Goal: Information Seeking & Learning: Learn about a topic

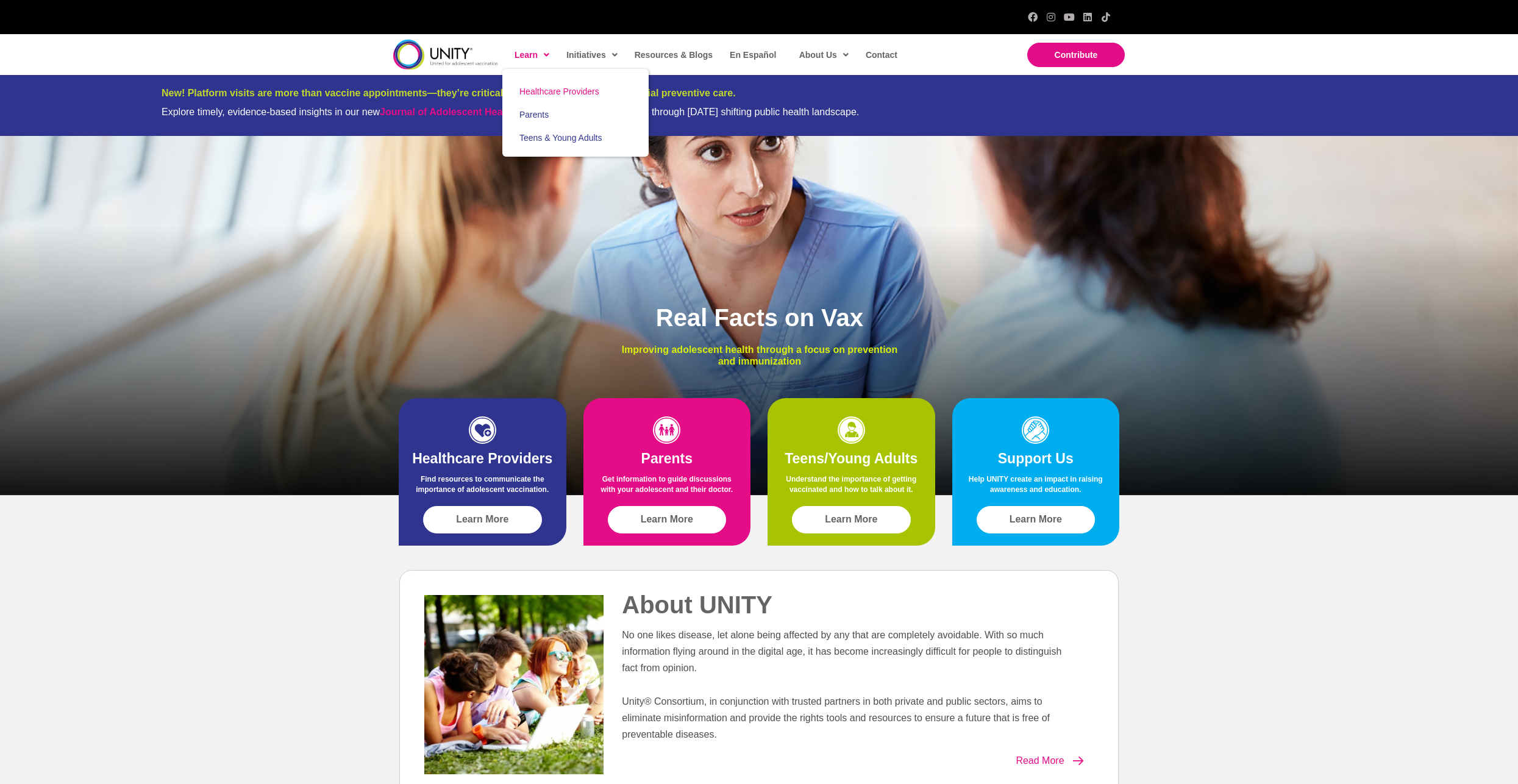
click at [542, 86] on link "Healthcare Providers" at bounding box center [575, 91] width 146 height 23
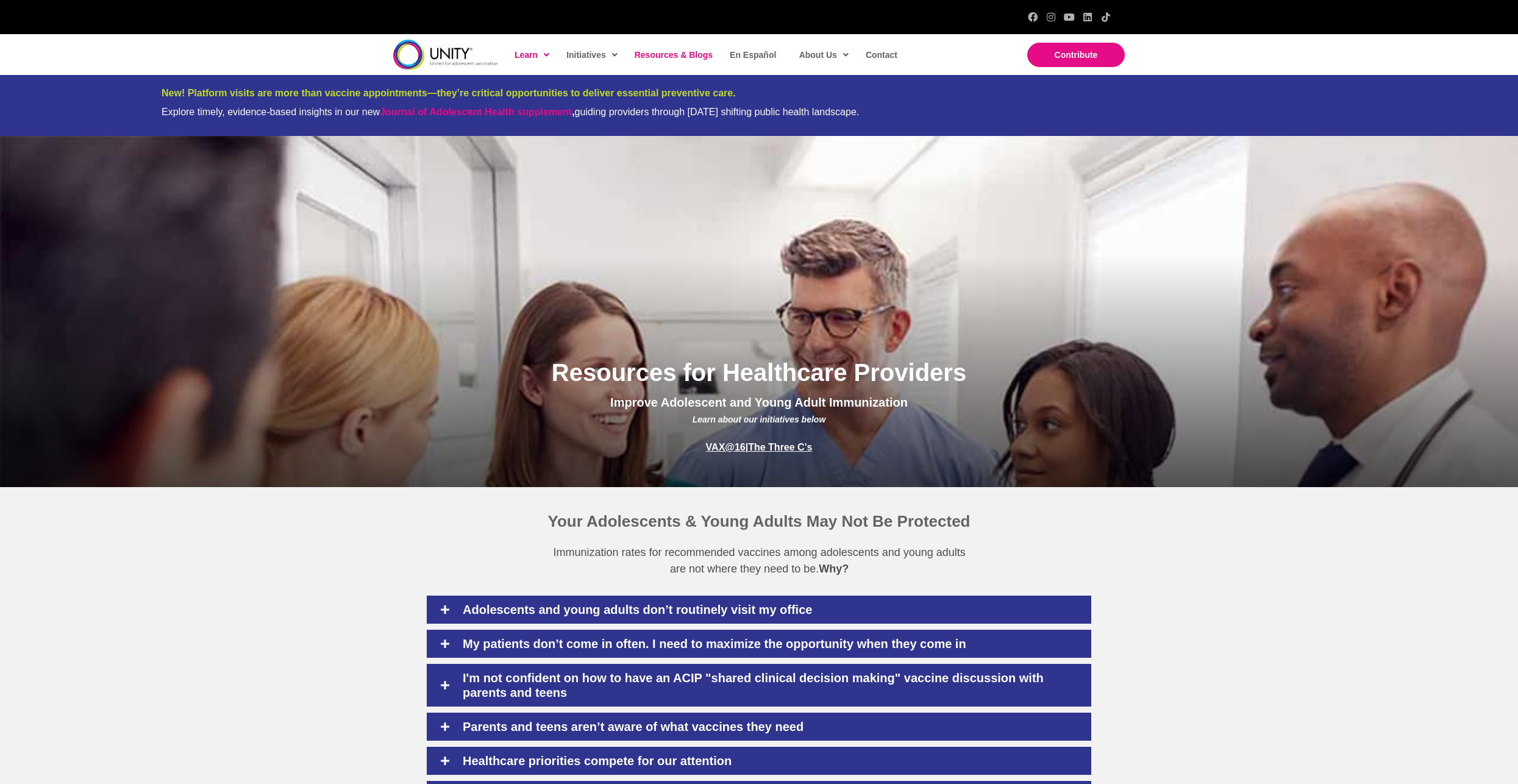
click at [677, 55] on span "Resources & Blogs" at bounding box center [673, 55] width 78 height 10
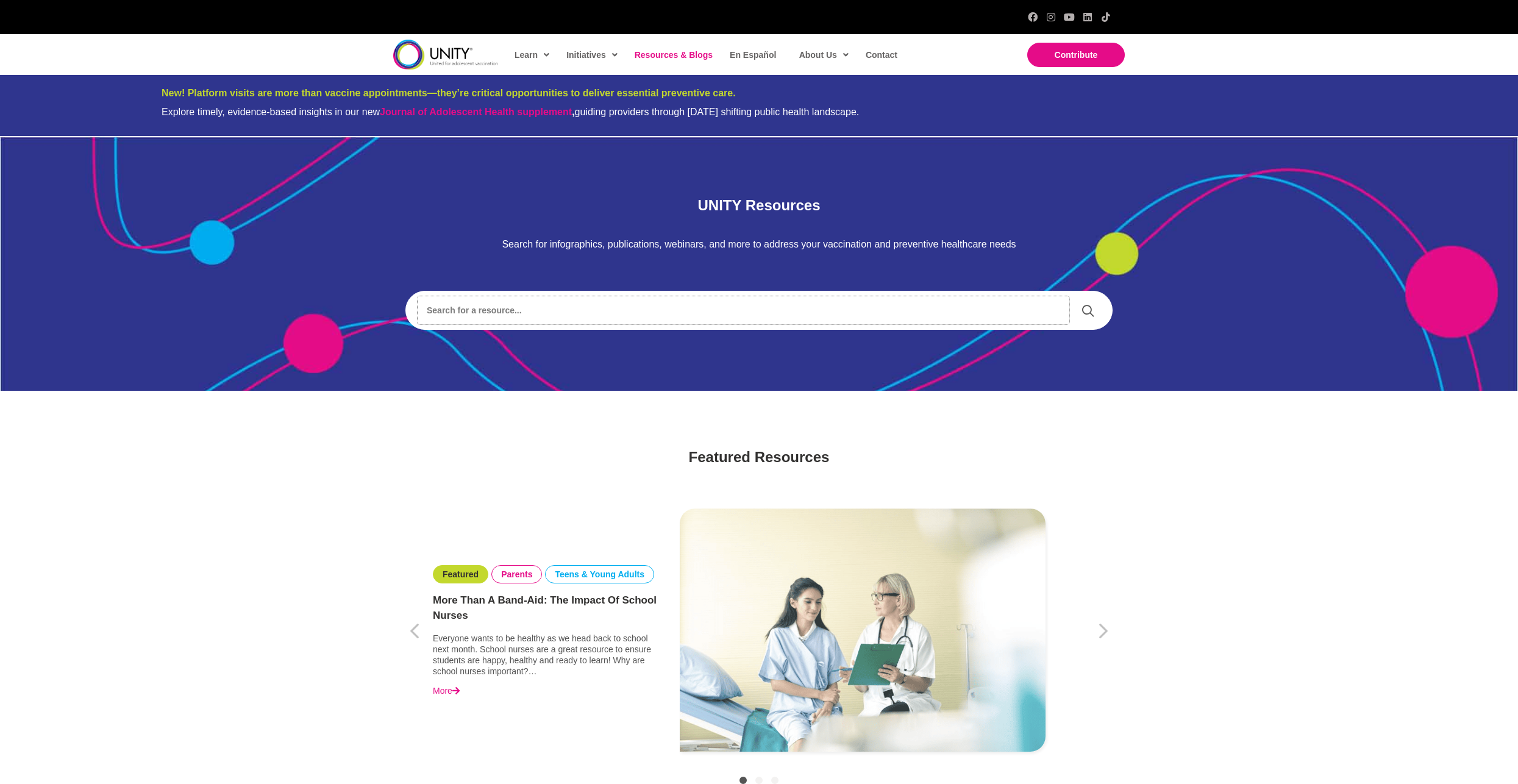
click at [533, 304] on input "Search input" at bounding box center [743, 310] width 652 height 28
type input "3C"
click at [1079, 305] on link at bounding box center [1087, 310] width 25 height 19
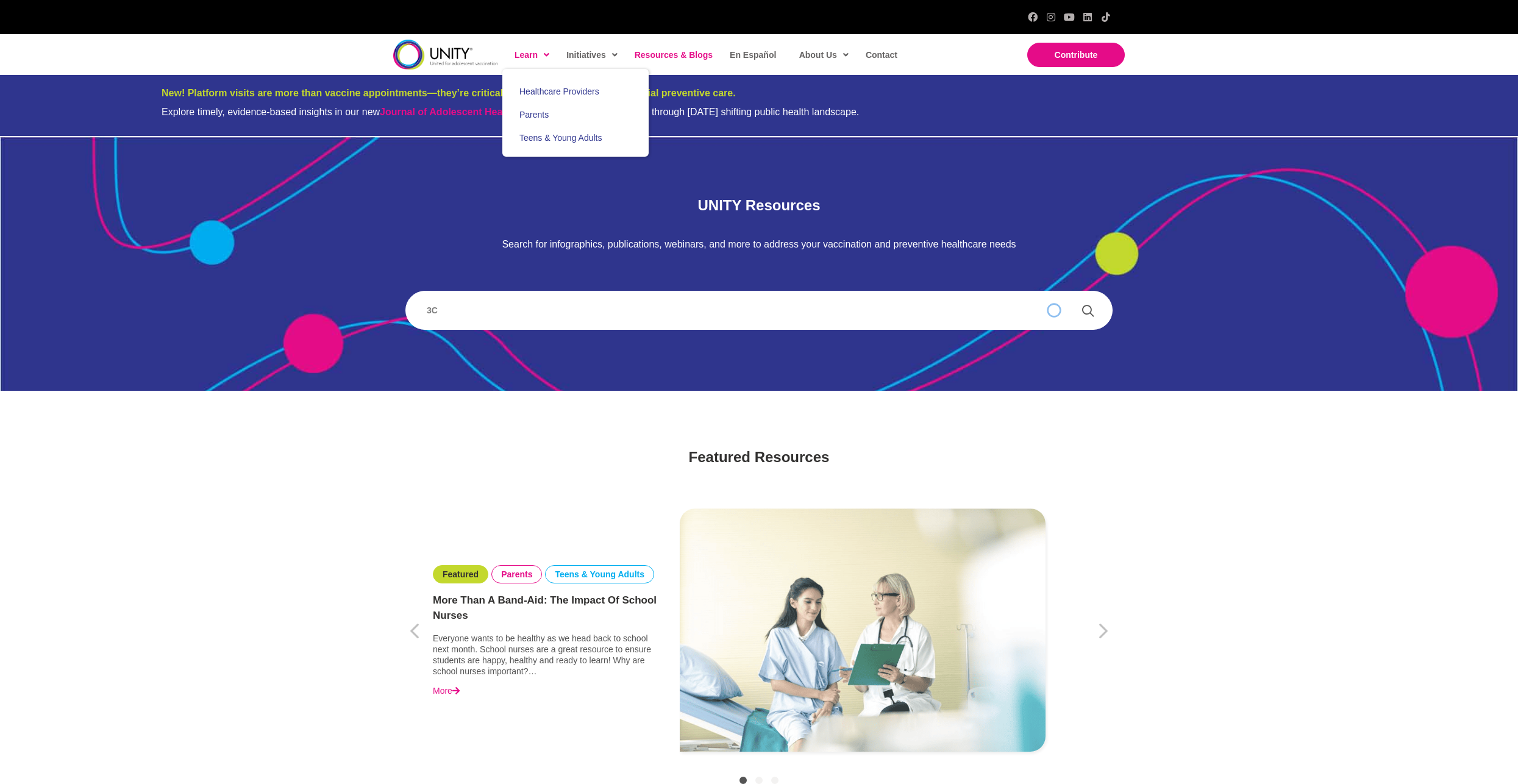
click at [513, 54] on link "Learn" at bounding box center [531, 55] width 45 height 28
click at [557, 89] on span "Healthcare Providers" at bounding box center [559, 91] width 80 height 10
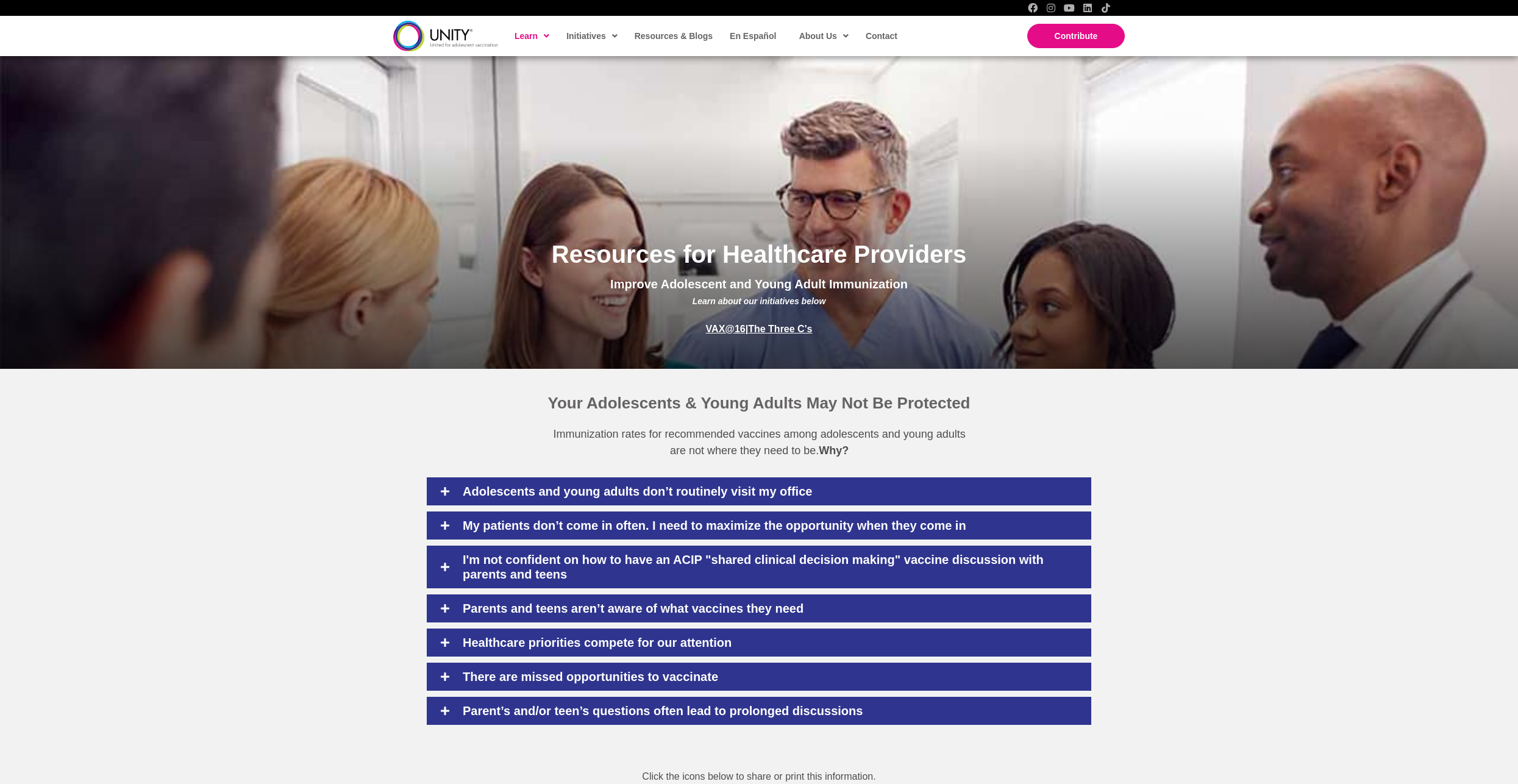
scroll to position [122, 0]
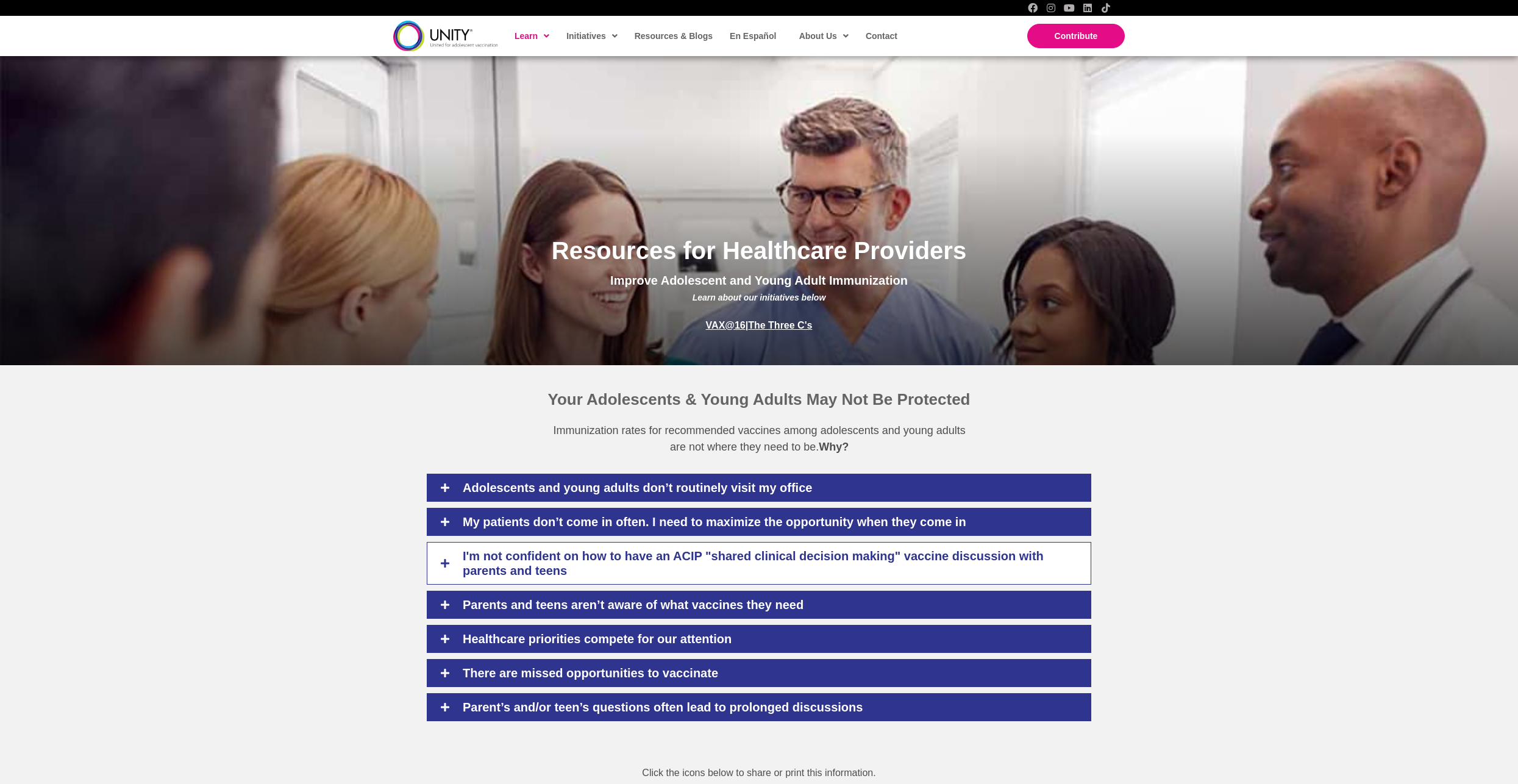
click at [448, 566] on icon at bounding box center [444, 563] width 11 height 11
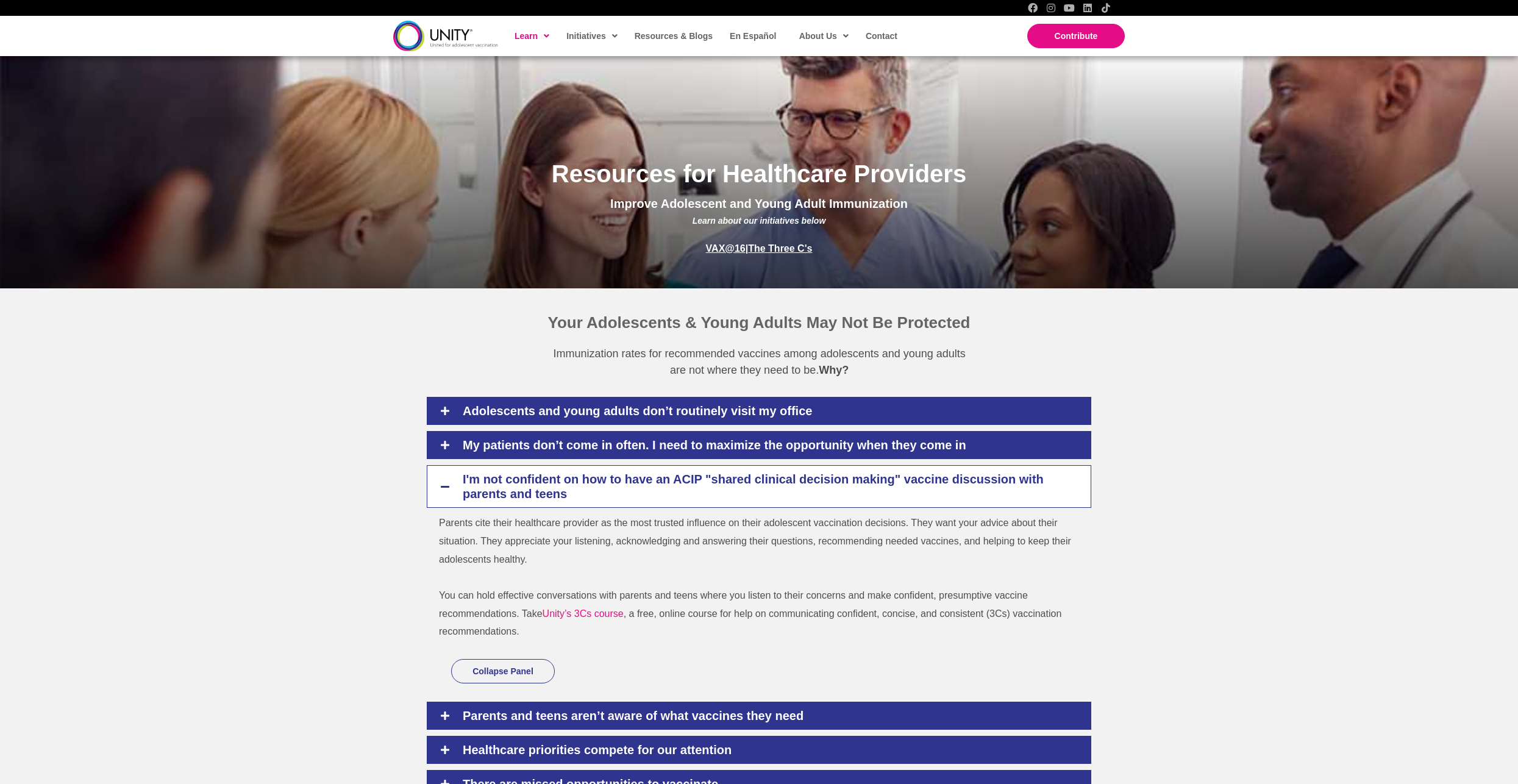
scroll to position [244, 0]
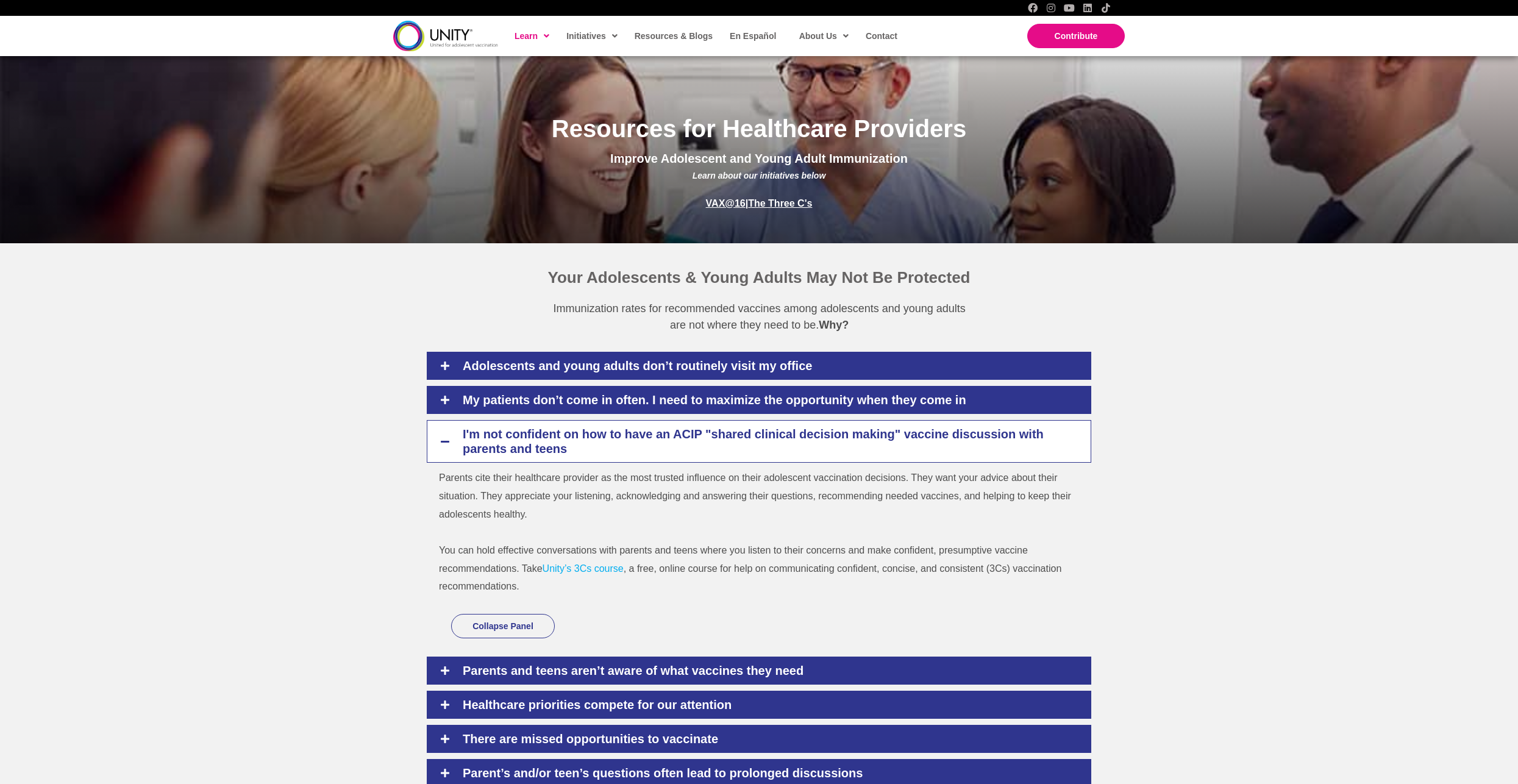
click at [594, 570] on link "Unity’s 3Cs course" at bounding box center [583, 568] width 81 height 10
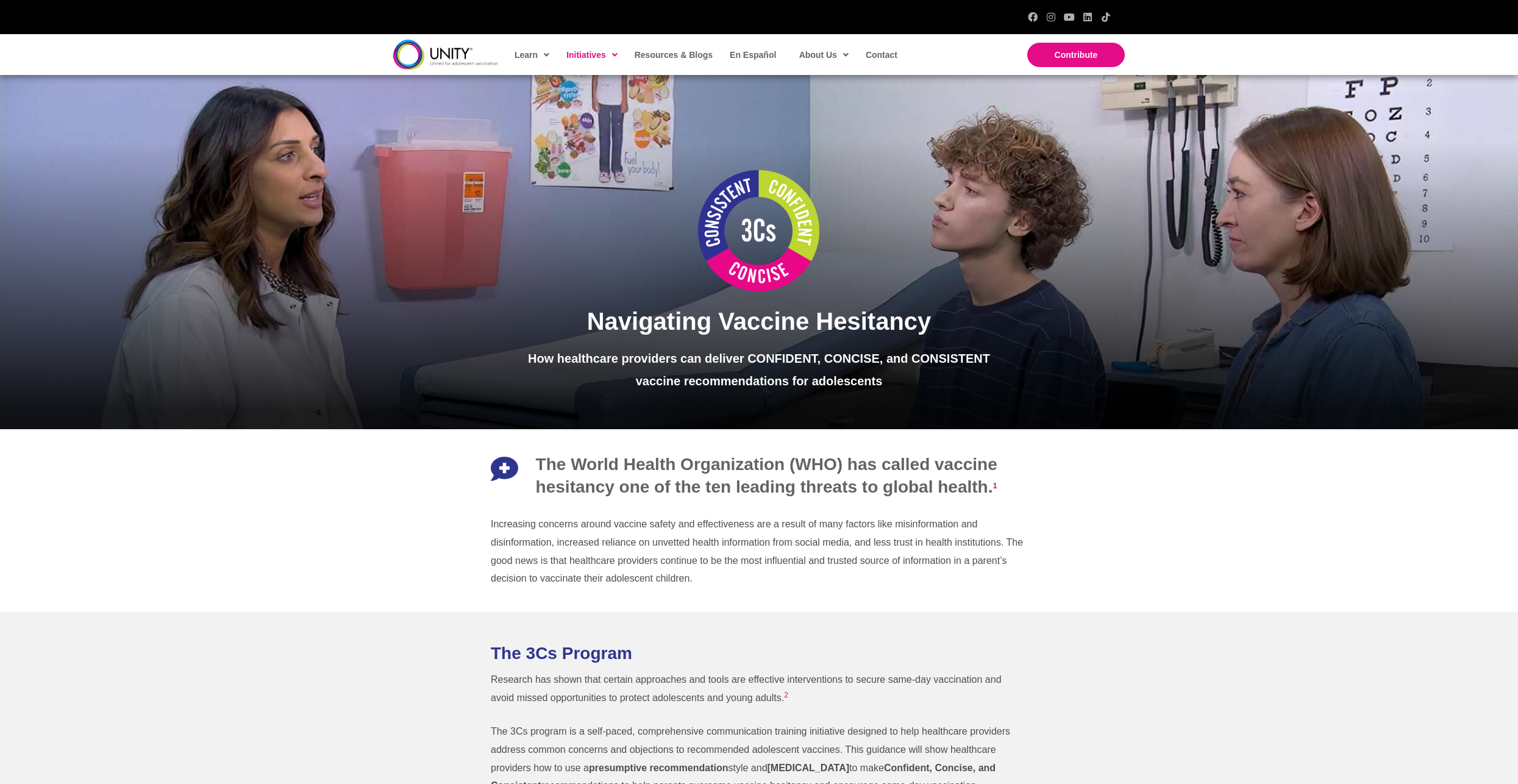
scroll to position [61, 0]
